Goal: Information Seeking & Learning: Learn about a topic

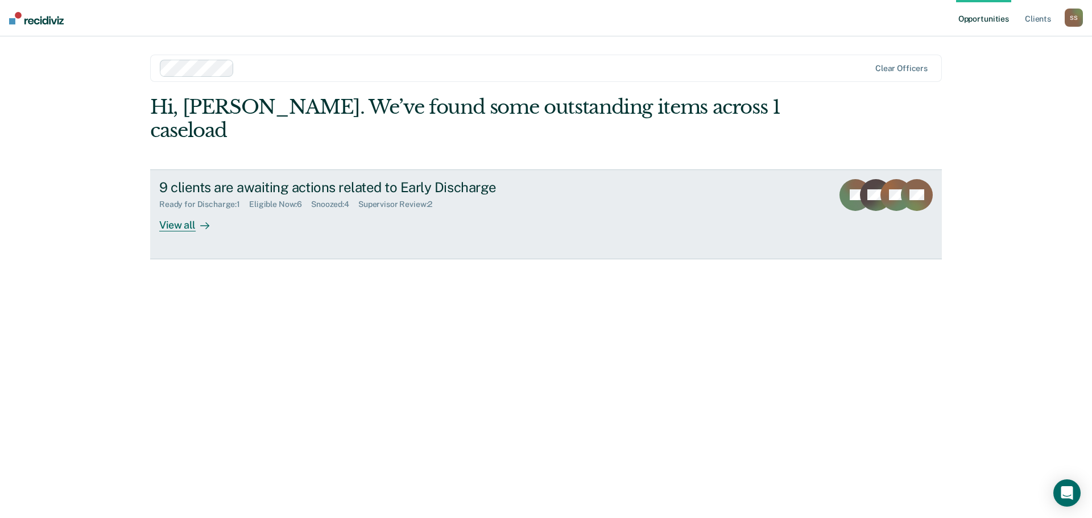
click at [176, 209] on div "View all" at bounding box center [191, 220] width 64 height 22
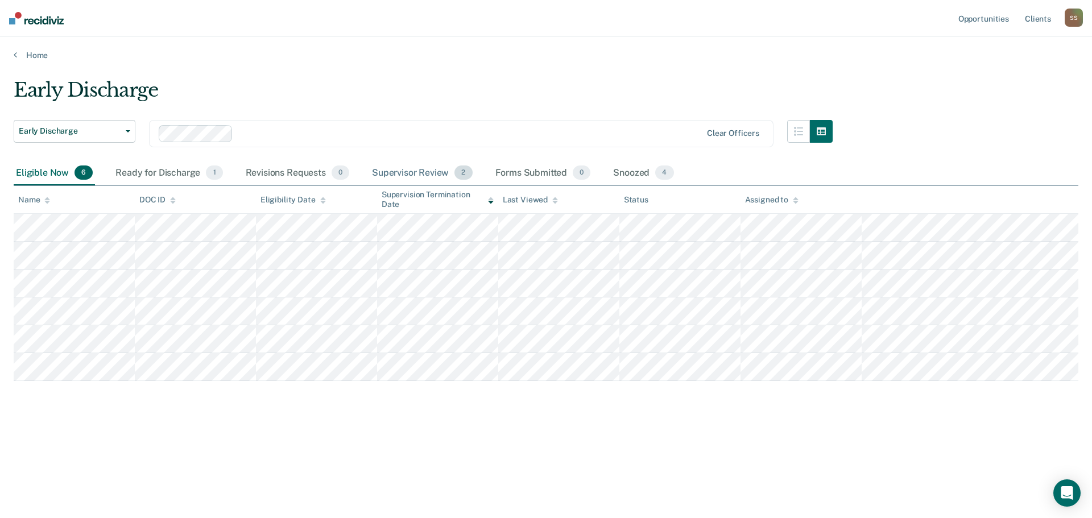
click at [408, 178] on div "Supervisor Review 2" at bounding box center [422, 173] width 105 height 25
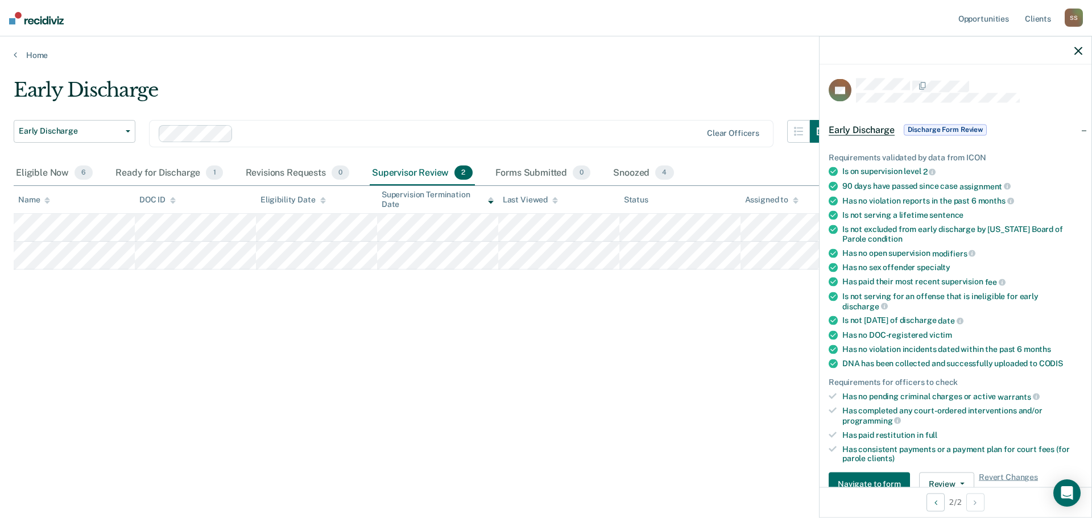
click at [1083, 52] on div at bounding box center [956, 50] width 272 height 28
click at [1078, 49] on icon "button" at bounding box center [1078, 51] width 8 height 8
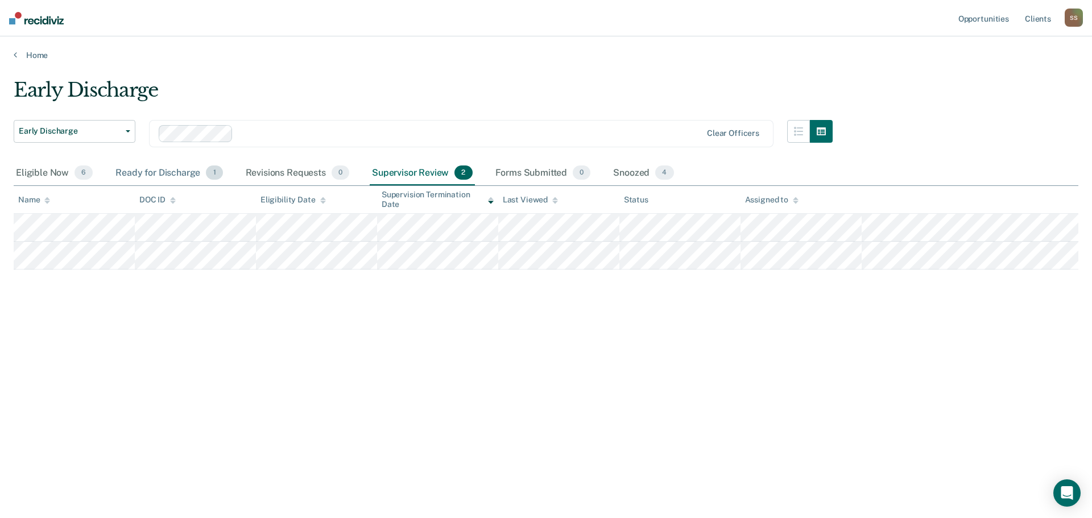
click at [154, 172] on div "Ready for Discharge 1" at bounding box center [168, 173] width 111 height 25
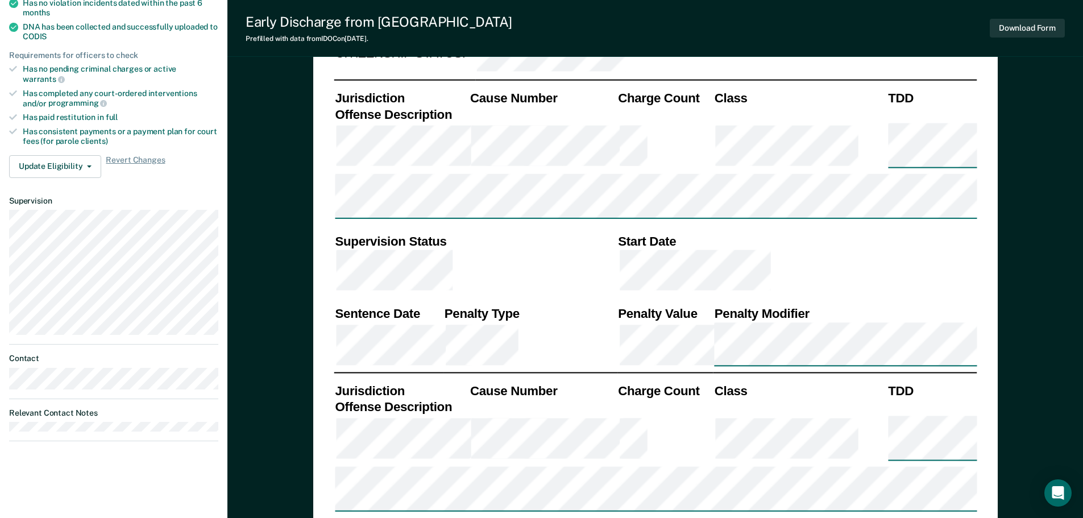
type textarea "x"
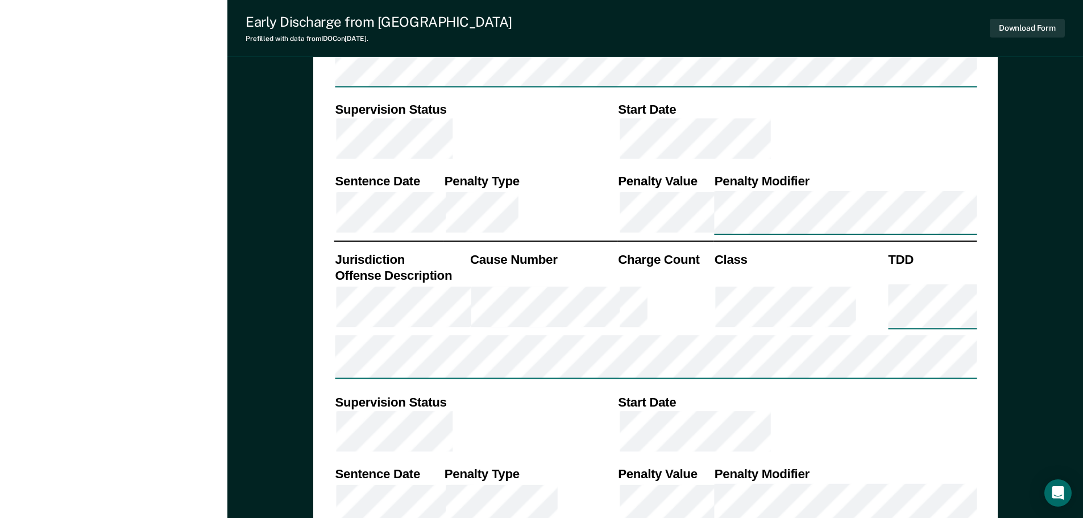
scroll to position [970, 0]
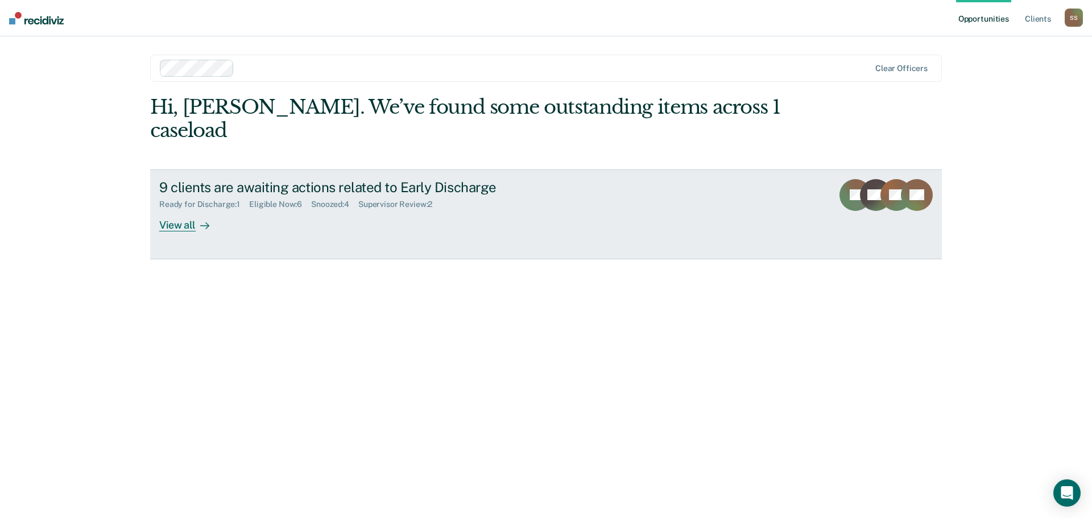
click at [172, 209] on div "View all" at bounding box center [191, 220] width 64 height 22
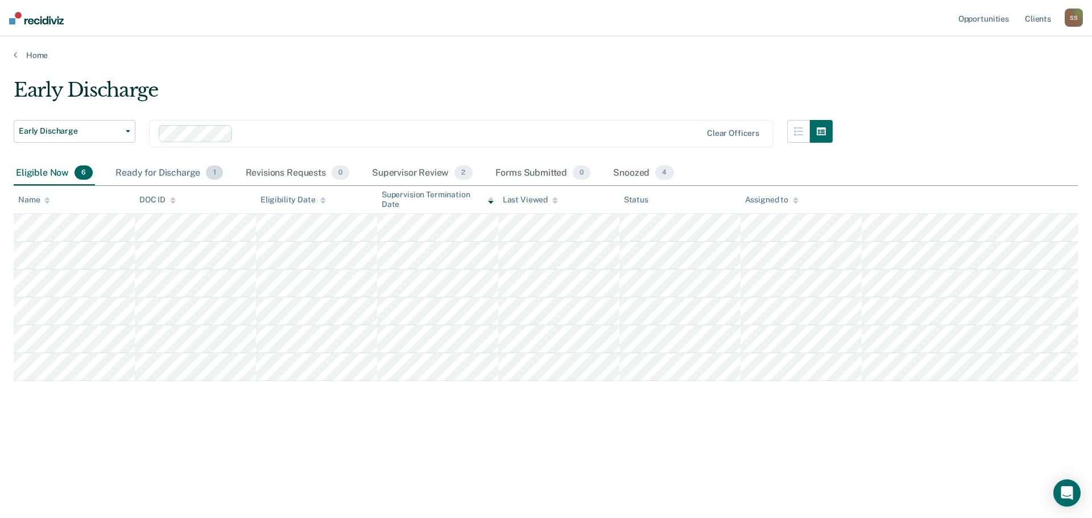
click at [160, 169] on div "Ready for Discharge 1" at bounding box center [168, 173] width 111 height 25
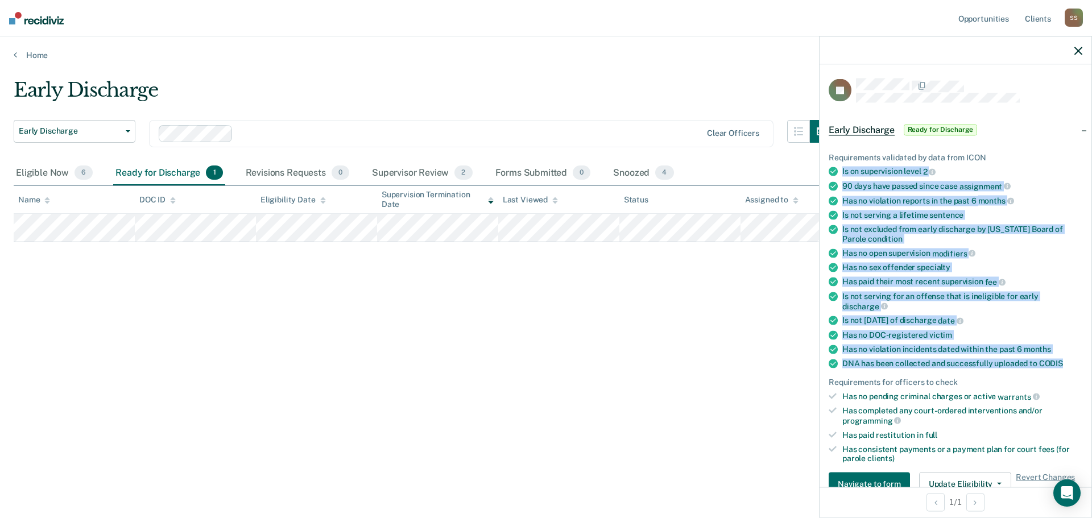
drag, startPoint x: 1074, startPoint y: 365, endPoint x: 830, endPoint y: 166, distance: 315.0
click at [830, 166] on div "Requirements validated by data from ICON Is on supervision level 2 90 days have…" at bounding box center [956, 319] width 272 height 370
copy ul "Is on supervision level 2 90 days have passed since case assignment Has no viol…"
